Goal: Information Seeking & Learning: Check status

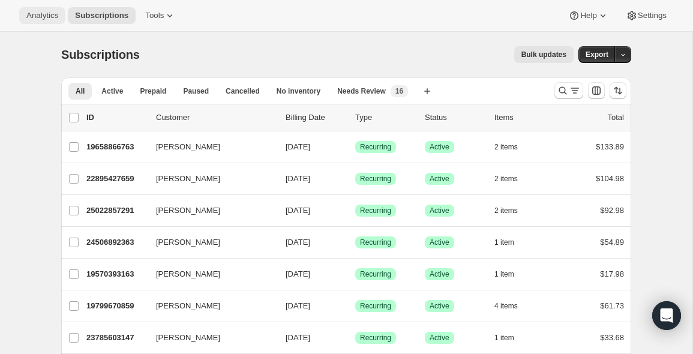
click at [53, 13] on span "Analytics" at bounding box center [42, 16] width 32 height 10
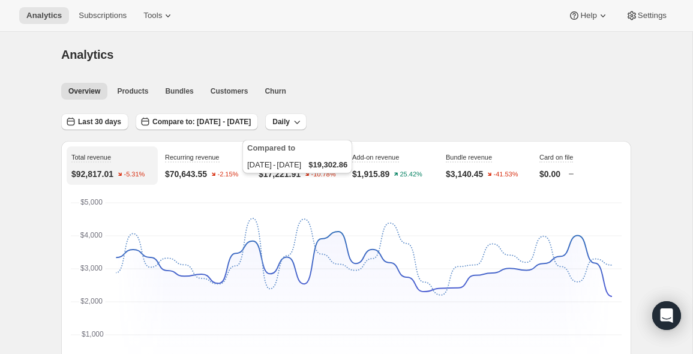
click at [320, 178] on div "Compared to [DATE] - [DATE] $19,302.86" at bounding box center [297, 158] width 115 height 43
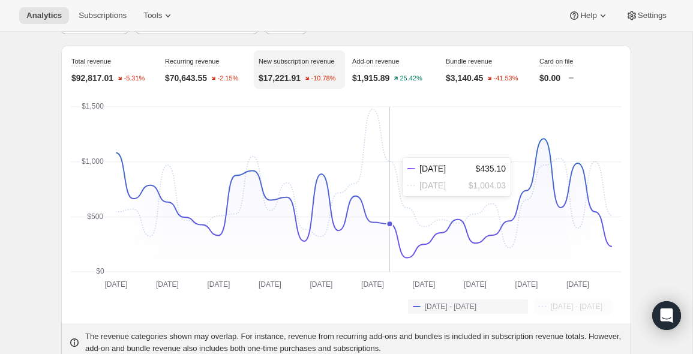
scroll to position [99, 0]
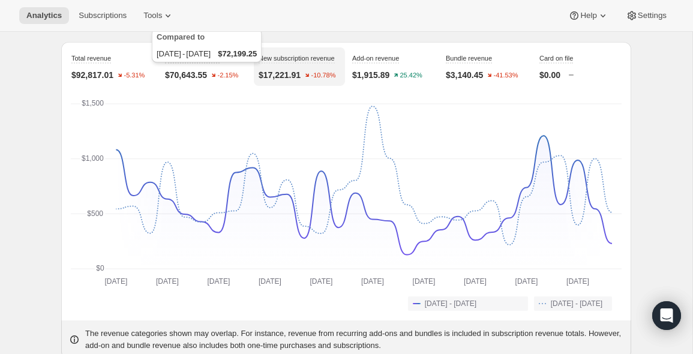
click at [232, 69] on div "Compared to [DATE] - [DATE] $72,199.25" at bounding box center [206, 47] width 115 height 43
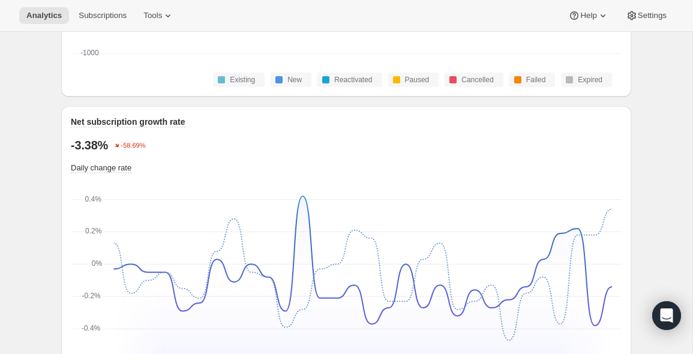
scroll to position [0, 0]
